Goal: Transaction & Acquisition: Purchase product/service

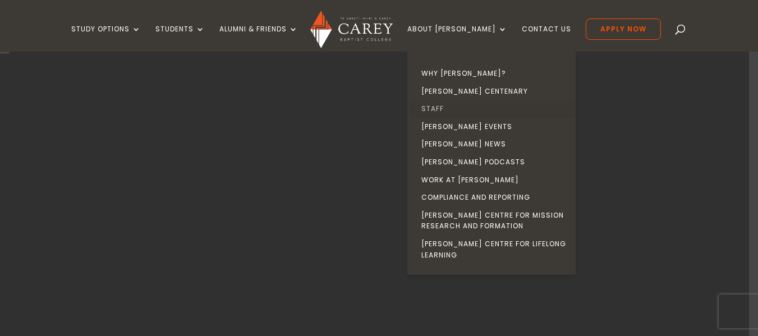
click at [451, 109] on link "Staff" at bounding box center [494, 109] width 168 height 18
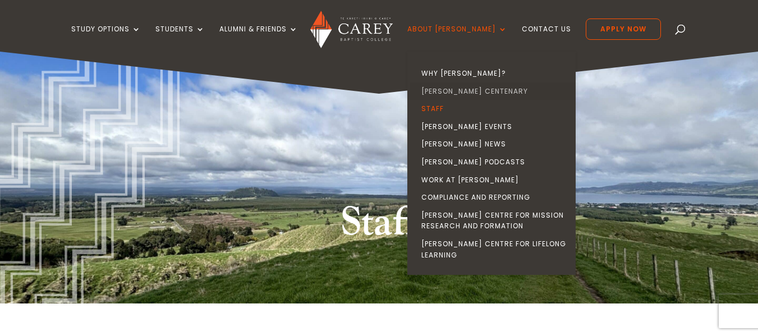
click at [466, 91] on link "[PERSON_NAME] Centenary" at bounding box center [494, 91] width 168 height 18
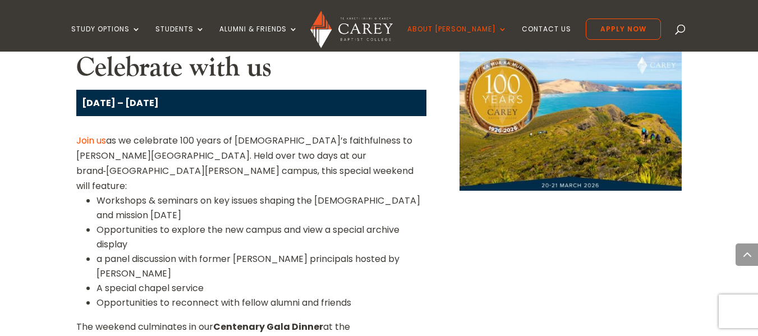
scroll to position [730, 0]
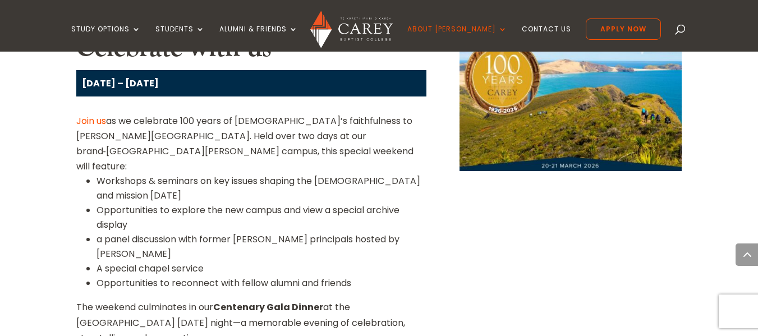
drag, startPoint x: 231, startPoint y: 113, endPoint x: 40, endPoint y: 125, distance: 191.2
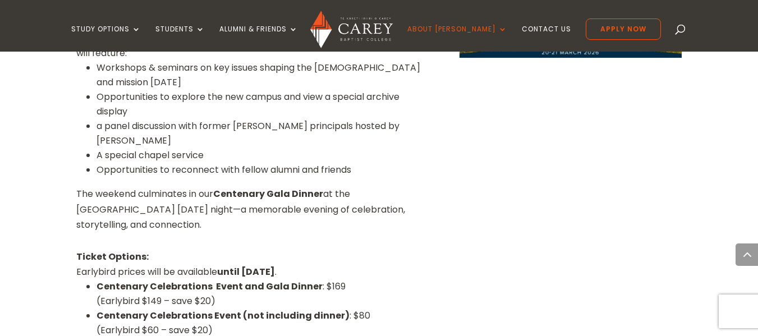
scroll to position [842, 0]
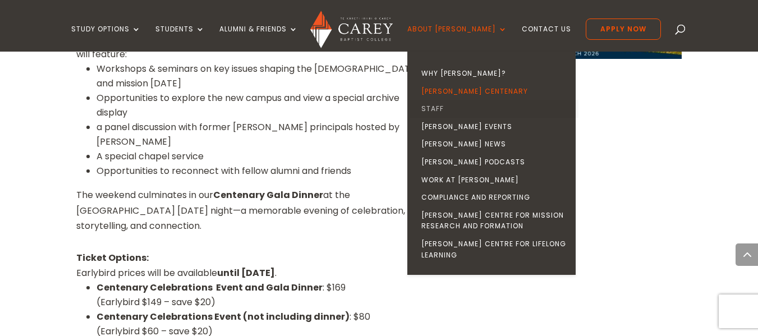
click at [451, 106] on link "Staff" at bounding box center [494, 109] width 168 height 18
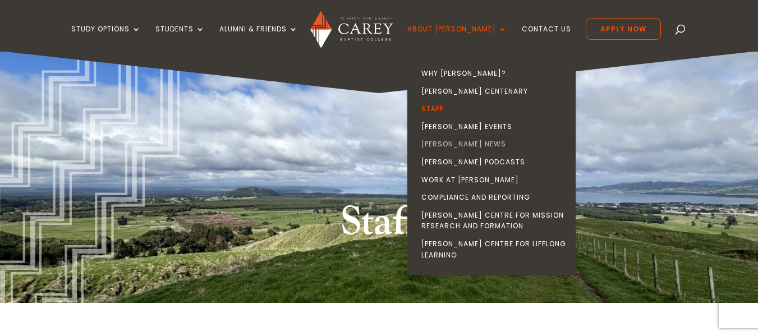
click at [450, 145] on link "[PERSON_NAME] News" at bounding box center [494, 144] width 168 height 18
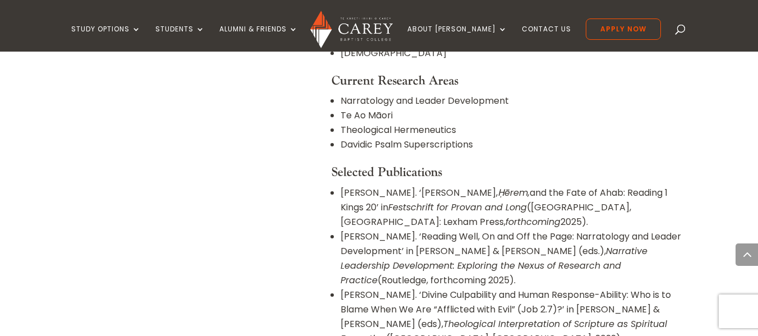
scroll to position [954, 0]
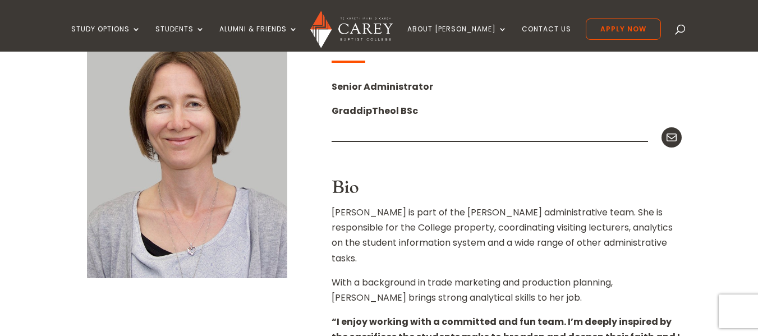
scroll to position [393, 0]
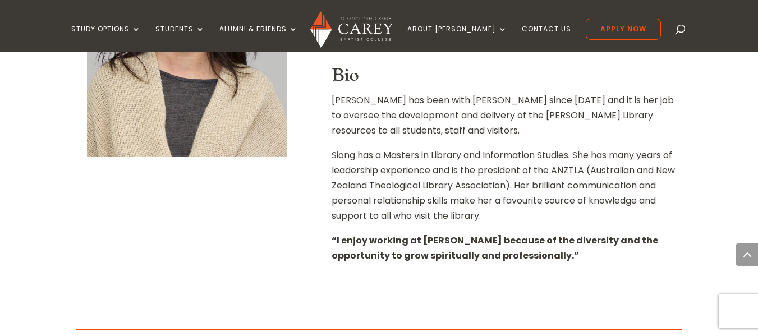
scroll to position [505, 0]
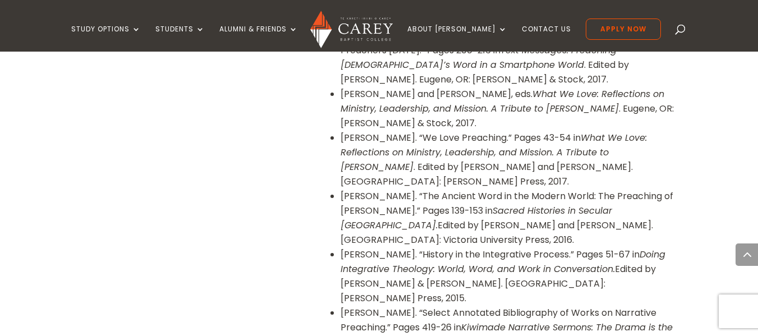
scroll to position [1291, 0]
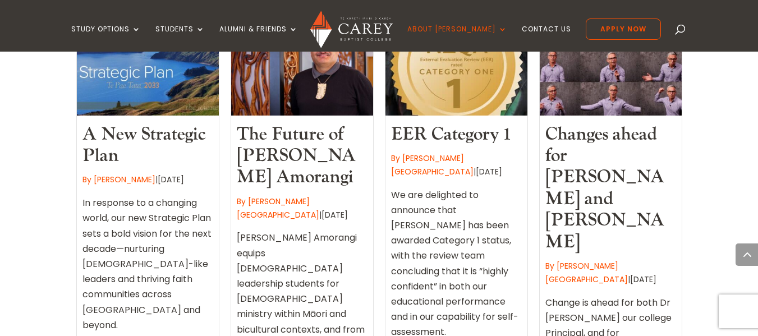
scroll to position [1010, 0]
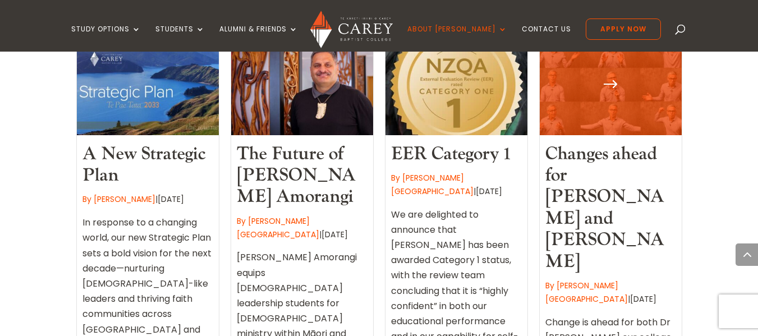
click at [596, 143] on link "Changes ahead for John Tucker and Carey" at bounding box center [604, 208] width 119 height 131
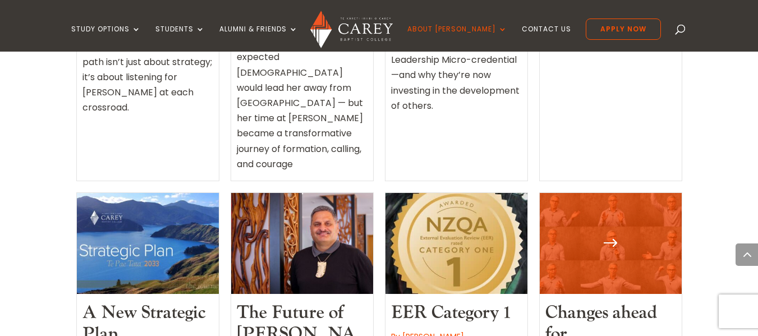
scroll to position [842, 0]
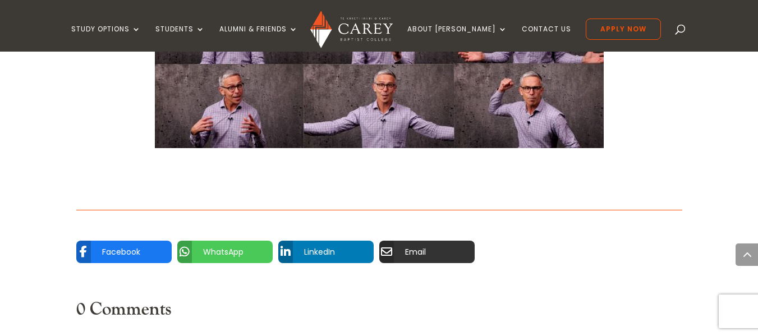
scroll to position [1122, 0]
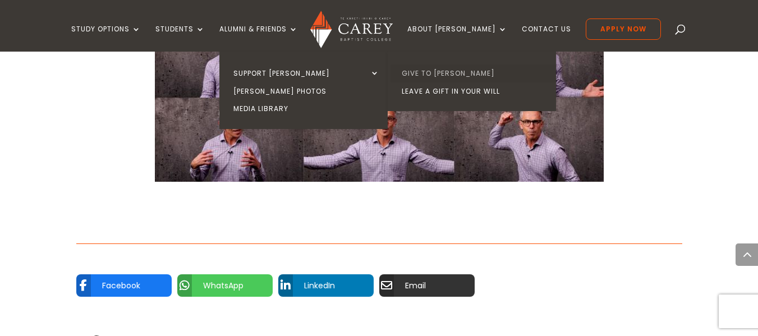
click at [431, 72] on link "Give to [PERSON_NAME]" at bounding box center [475, 74] width 168 height 18
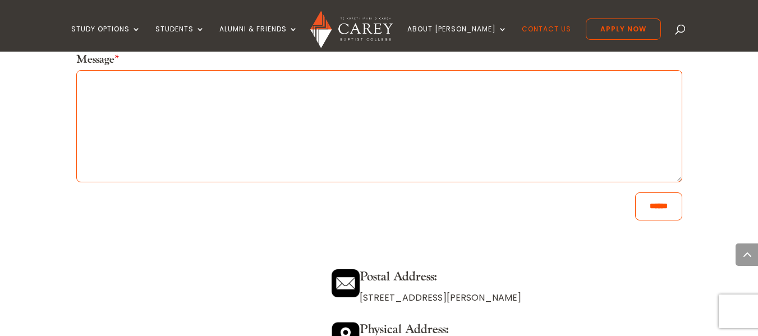
scroll to position [730, 0]
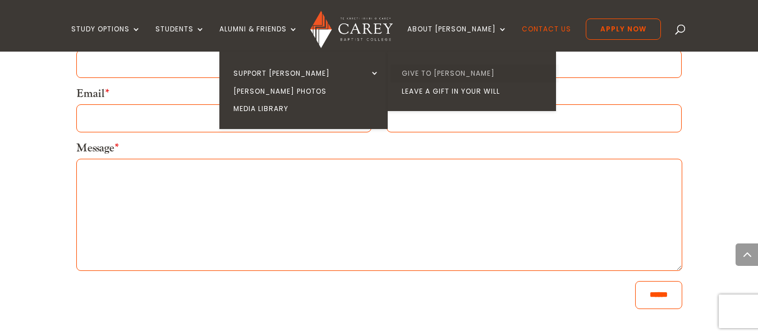
click at [423, 70] on link "Give to [PERSON_NAME]" at bounding box center [475, 74] width 168 height 18
click at [427, 70] on link "Give to [PERSON_NAME]" at bounding box center [475, 74] width 168 height 18
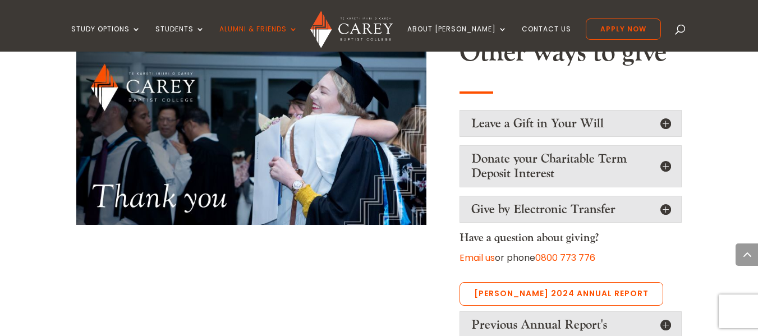
scroll to position [898, 0]
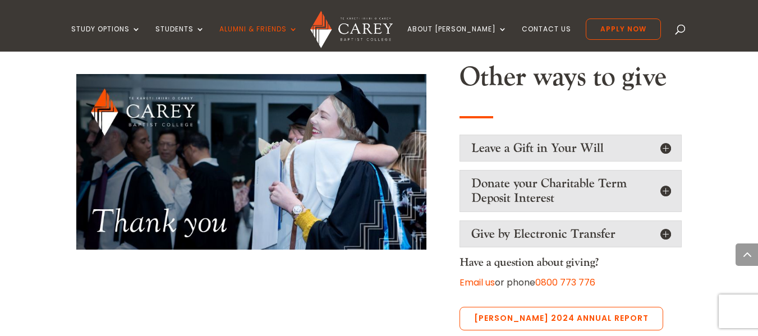
click at [661, 227] on h5 "Give by Electronic Transfer" at bounding box center [570, 234] width 199 height 15
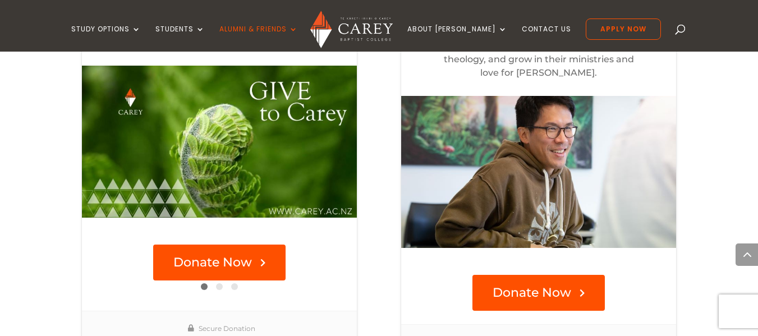
scroll to position [505, 0]
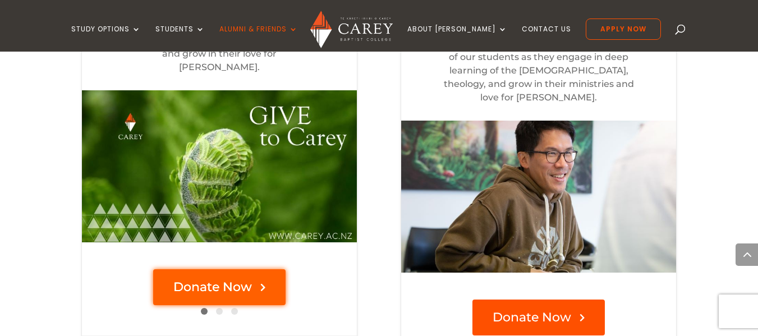
click at [207, 270] on button "Donate Now" at bounding box center [219, 288] width 132 height 36
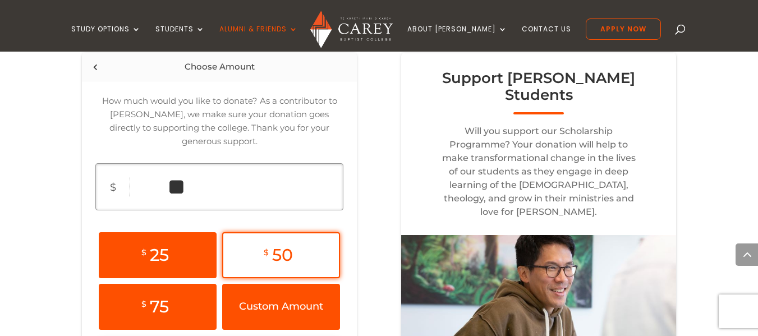
scroll to position [386, 0]
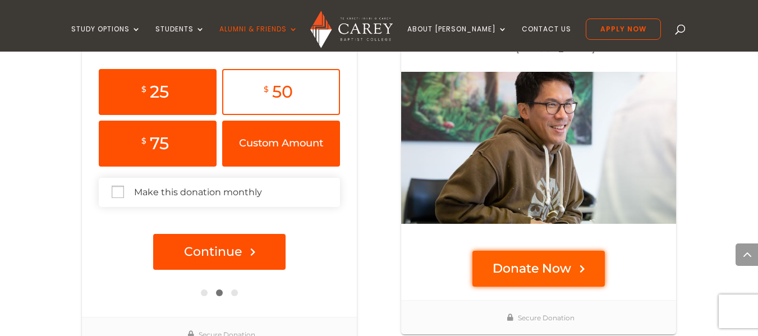
click at [532, 251] on button "Donate Now" at bounding box center [539, 269] width 132 height 36
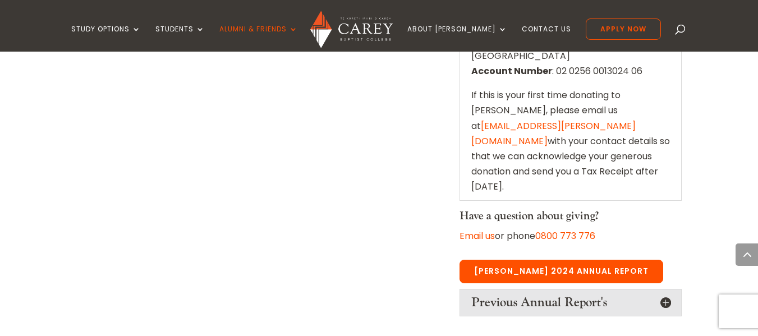
scroll to position [1396, 0]
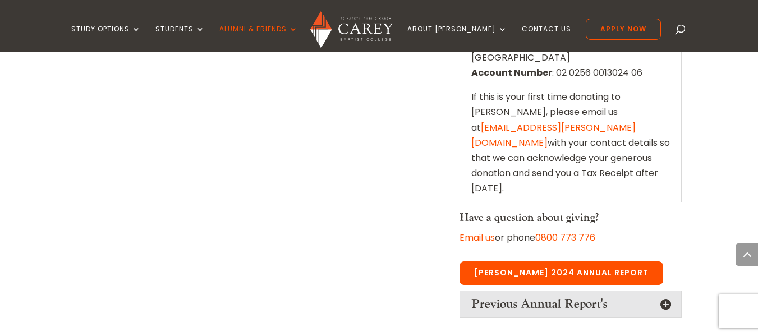
click at [528, 262] on link "[PERSON_NAME] 2024 Annual Report" at bounding box center [562, 274] width 204 height 24
